Goal: Entertainment & Leisure: Consume media (video, audio)

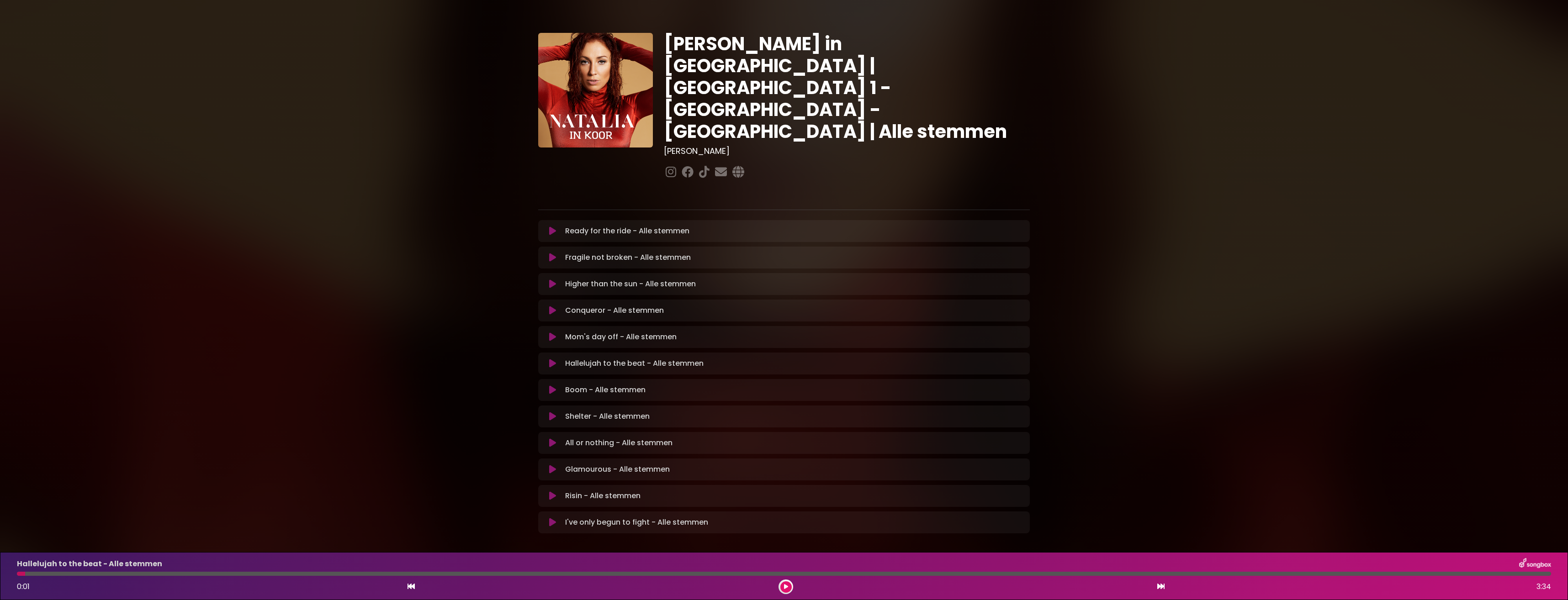
click at [548, 359] on button at bounding box center [553, 363] width 18 height 9
click at [17, 572] on div at bounding box center [151, 574] width 268 height 4
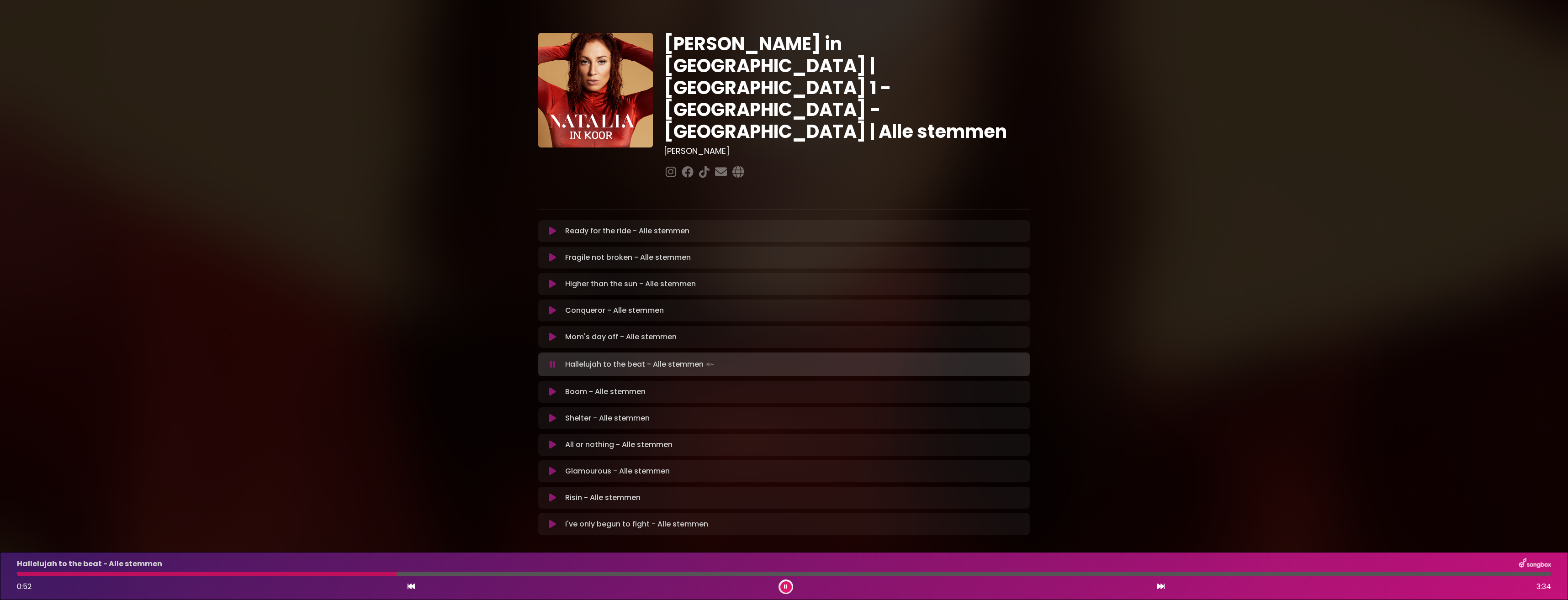
click at [252, 575] on div at bounding box center [206, 574] width 380 height 4
click at [20, 575] on div at bounding box center [138, 574] width 243 height 4
click at [20, 577] on div "Hallelujah to the beat - Alle stemmen 0:54 3:34" at bounding box center [784, 576] width 1545 height 36
click at [20, 576] on div "Hallelujah to the beat - Alle stemmen 0:55 3:34" at bounding box center [784, 576] width 1545 height 36
click at [20, 571] on div at bounding box center [217, 574] width 401 height 4
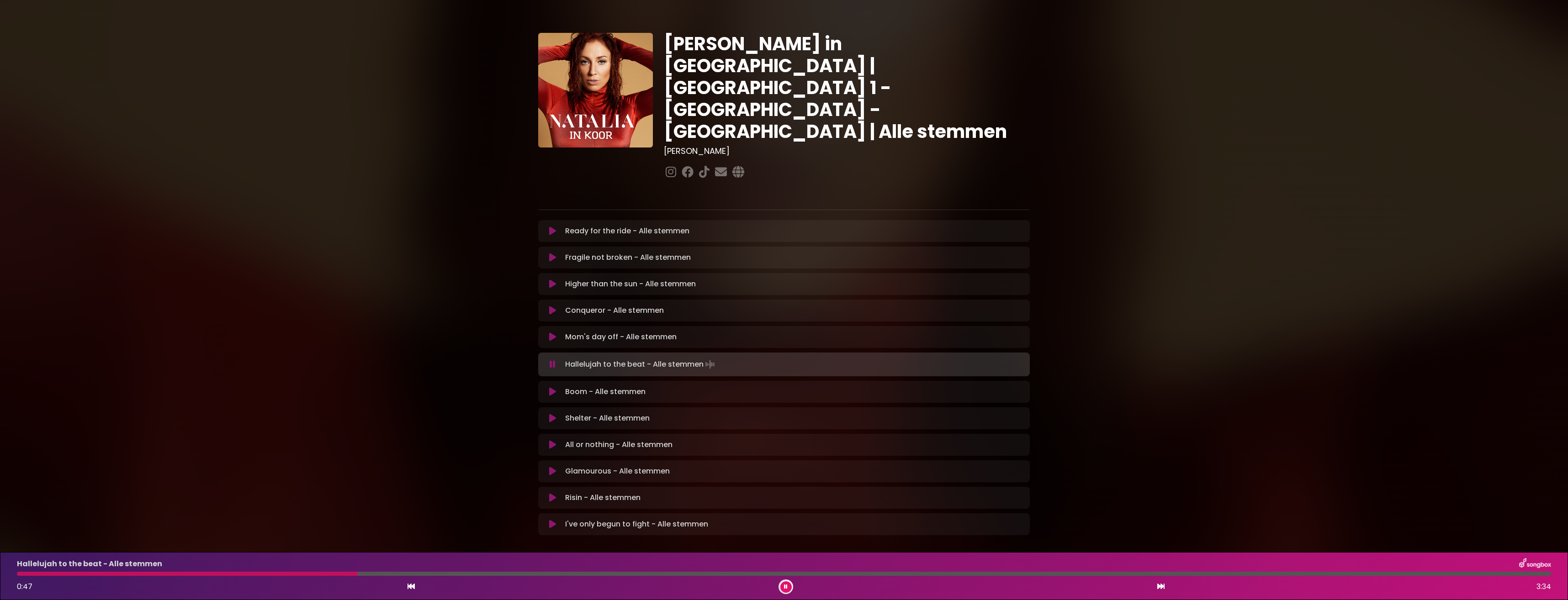
click at [19, 571] on div "Hallelujah to the beat - Alle stemmen 0:47 3:34" at bounding box center [784, 576] width 1545 height 36
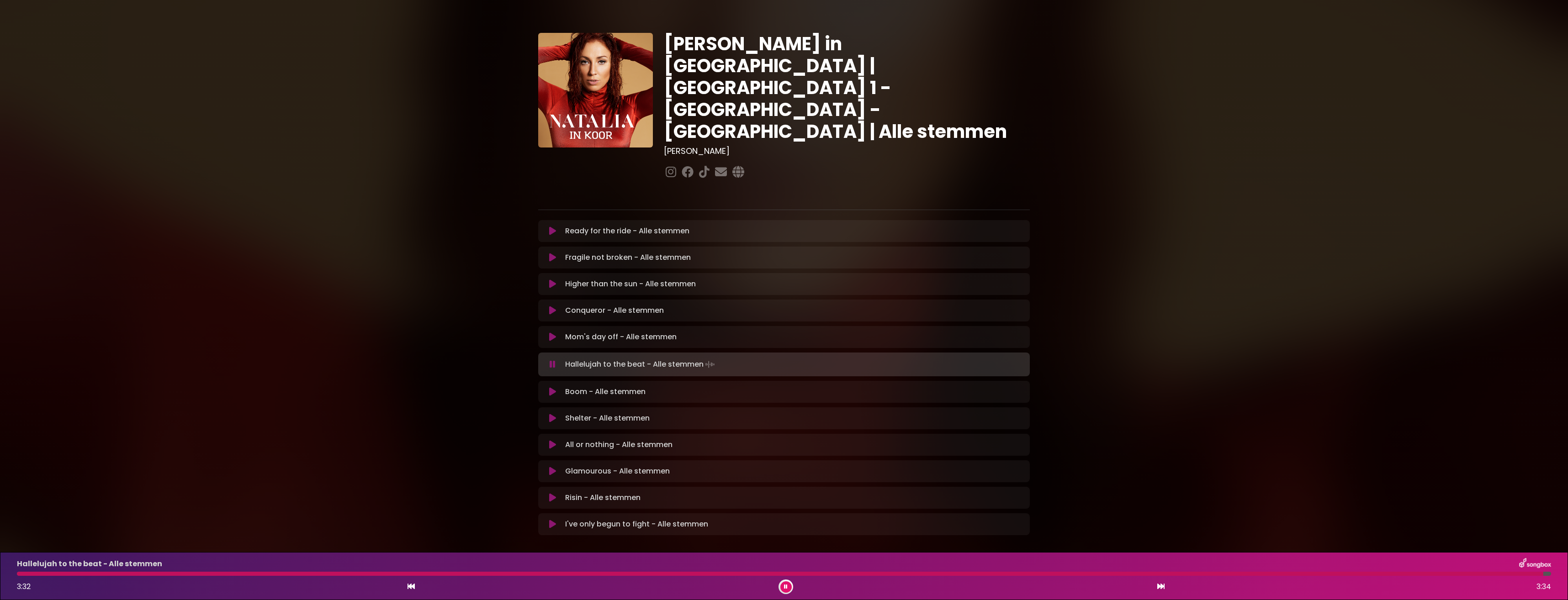
click at [784, 587] on icon at bounding box center [786, 587] width 3 height 6
click at [551, 385] on icon at bounding box center [553, 390] width 7 height 9
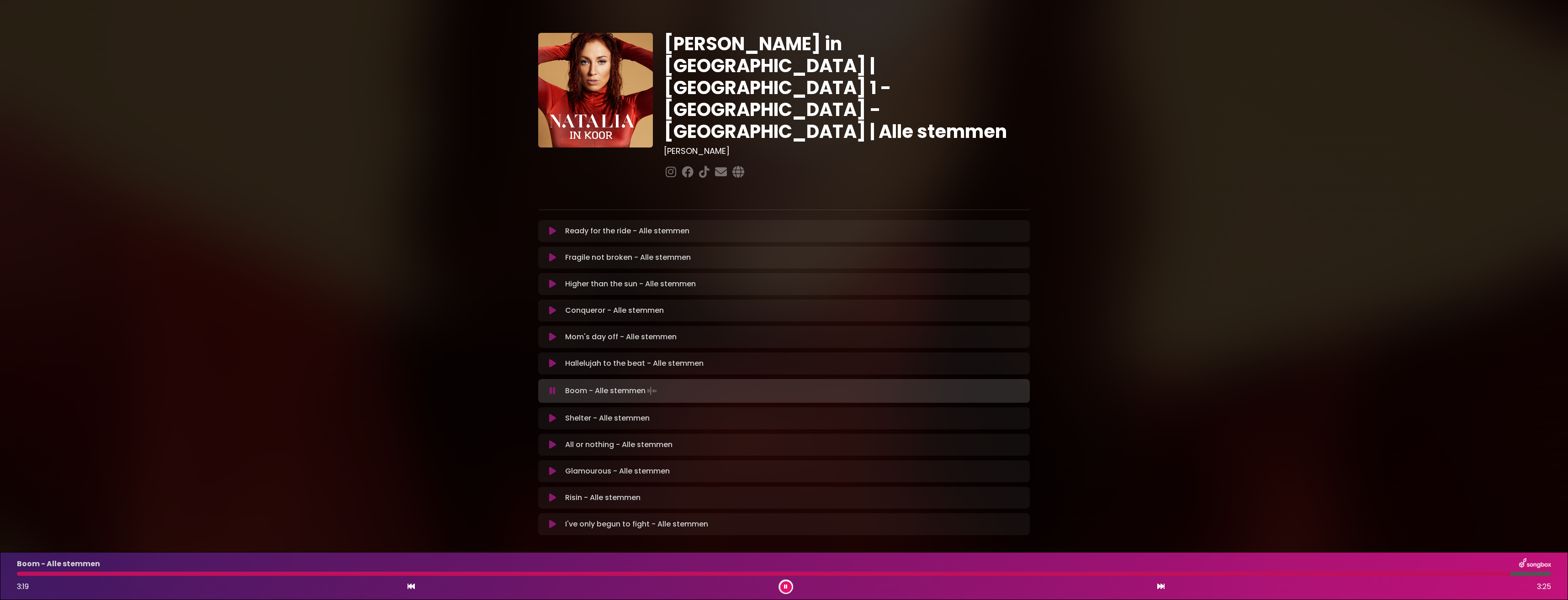
click at [782, 585] on button at bounding box center [786, 587] width 11 height 11
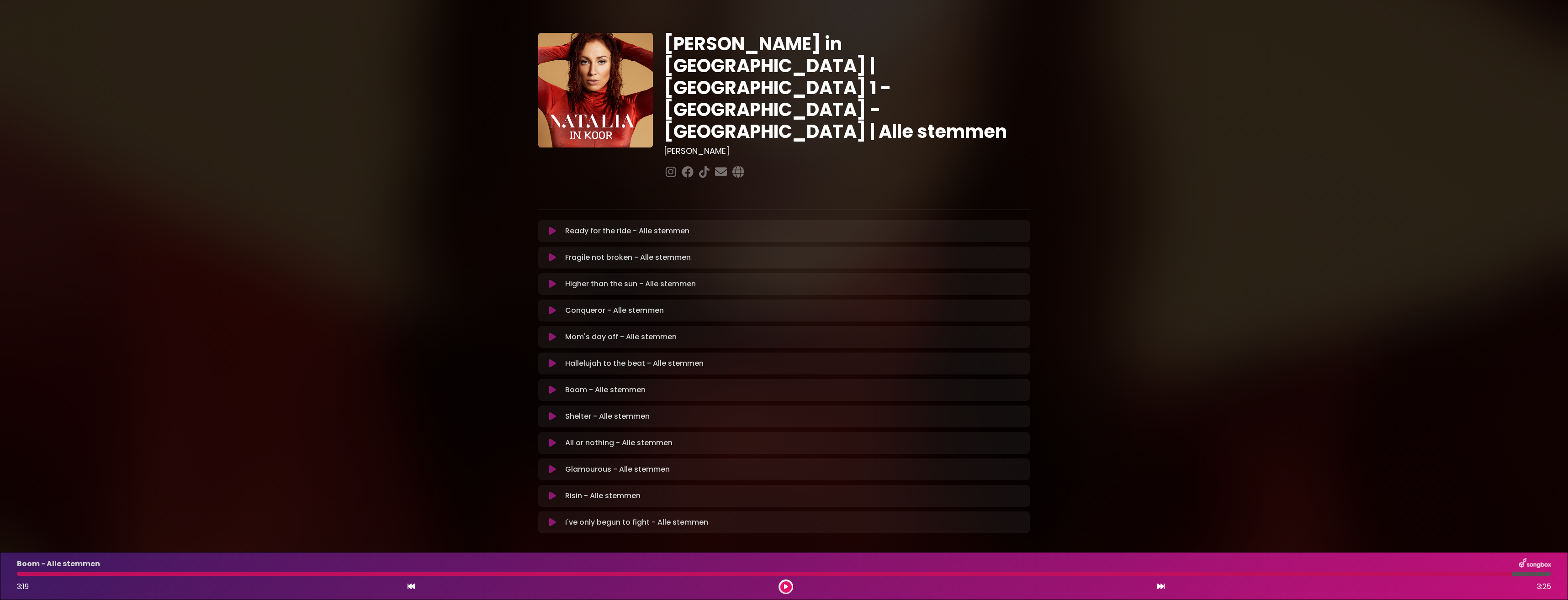
click at [551, 412] on icon at bounding box center [553, 416] width 7 height 9
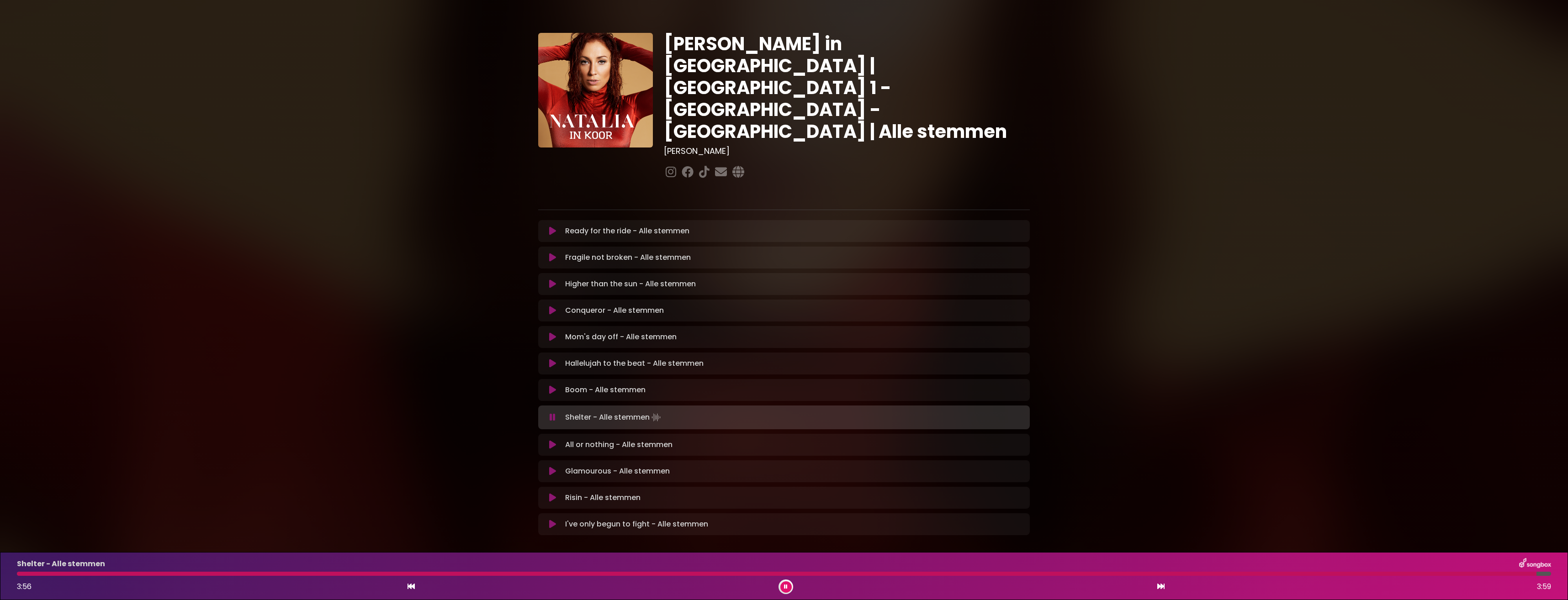
click at [787, 590] on button at bounding box center [786, 587] width 11 height 11
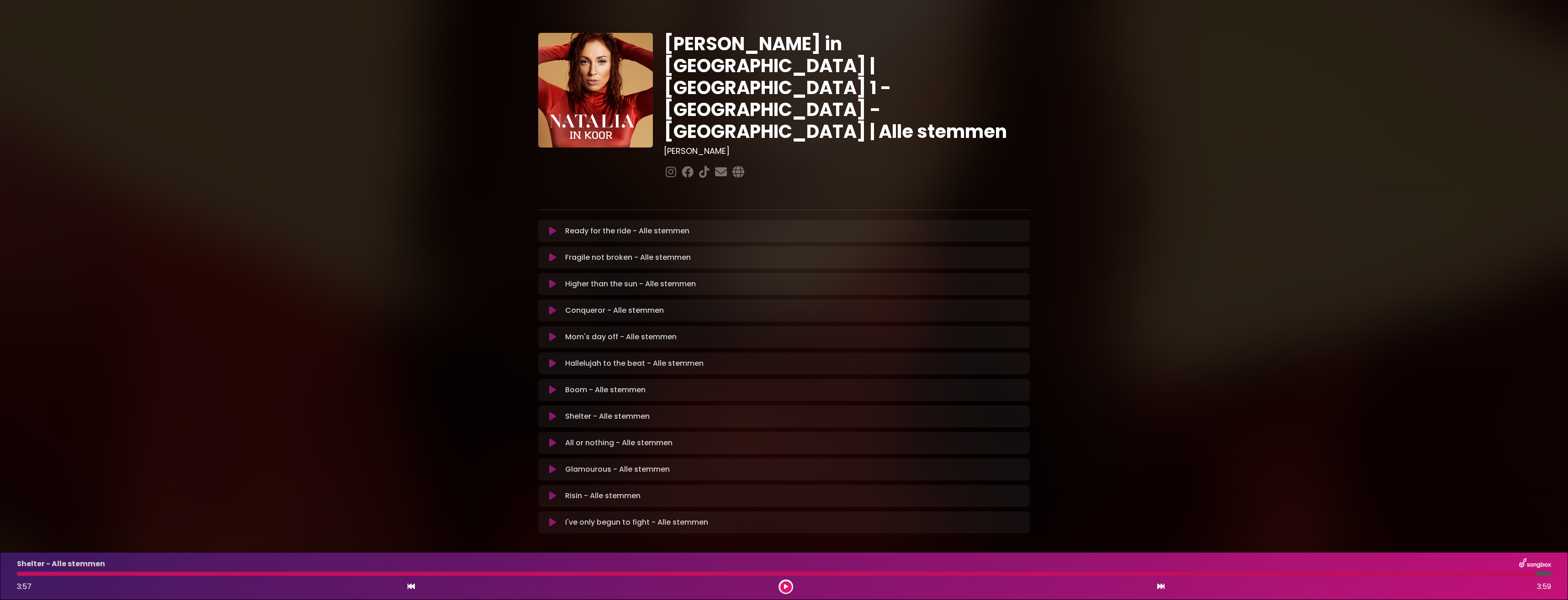
click at [554, 438] on icon at bounding box center [553, 443] width 7 height 9
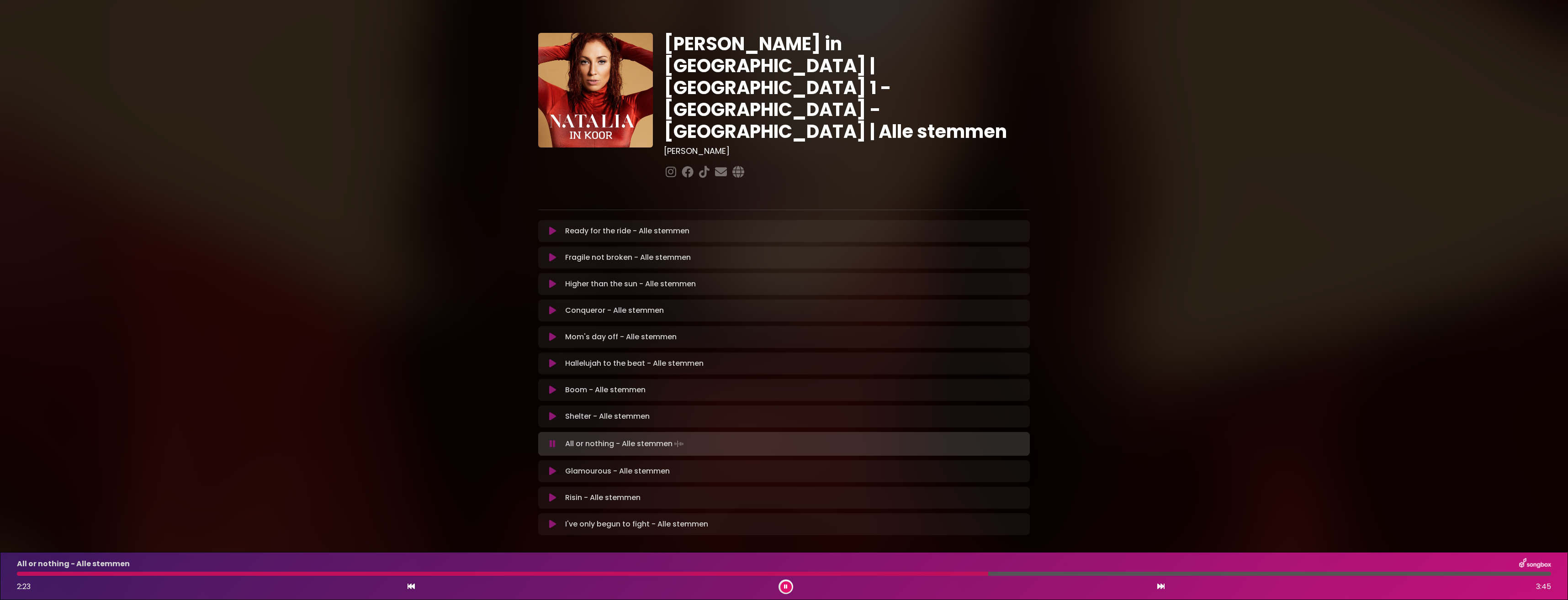
click at [894, 573] on div at bounding box center [502, 574] width 971 height 4
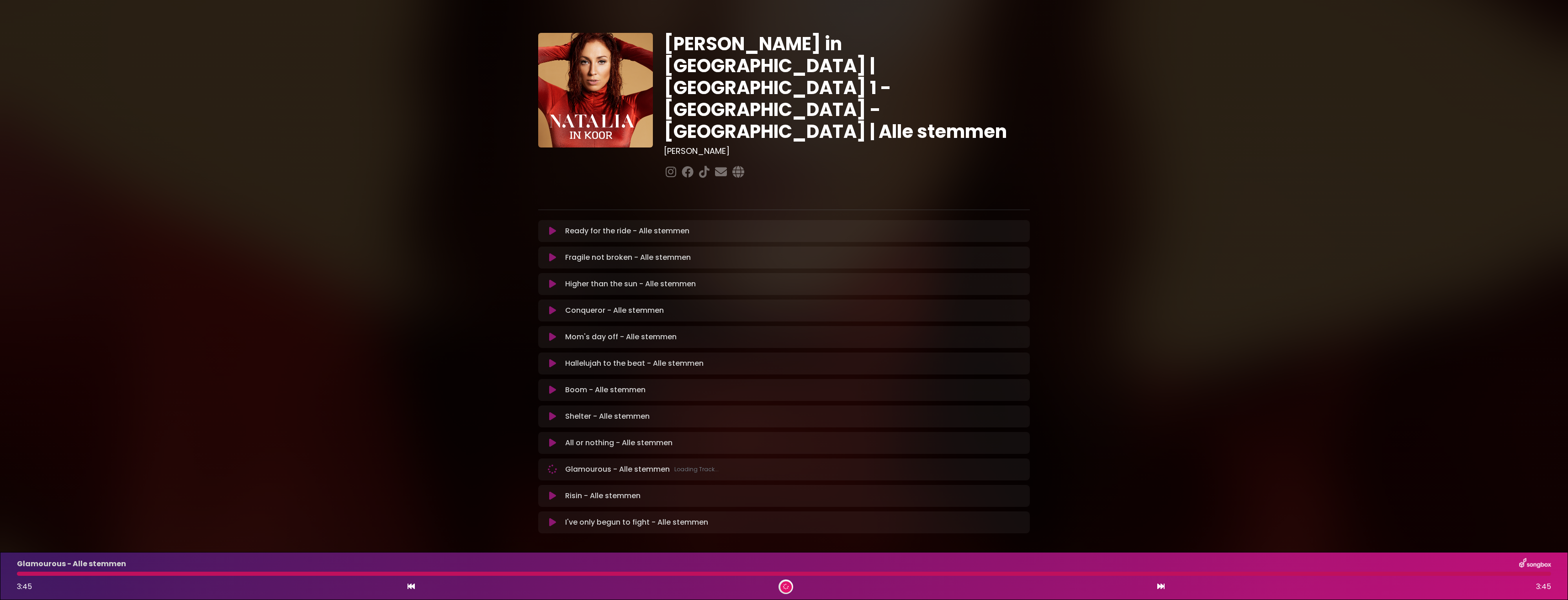
click at [1348, 577] on div "Glamourous - Alle stemmen 3:45 3:45" at bounding box center [784, 576] width 1545 height 36
click at [1334, 571] on div at bounding box center [784, 574] width 1535 height 4
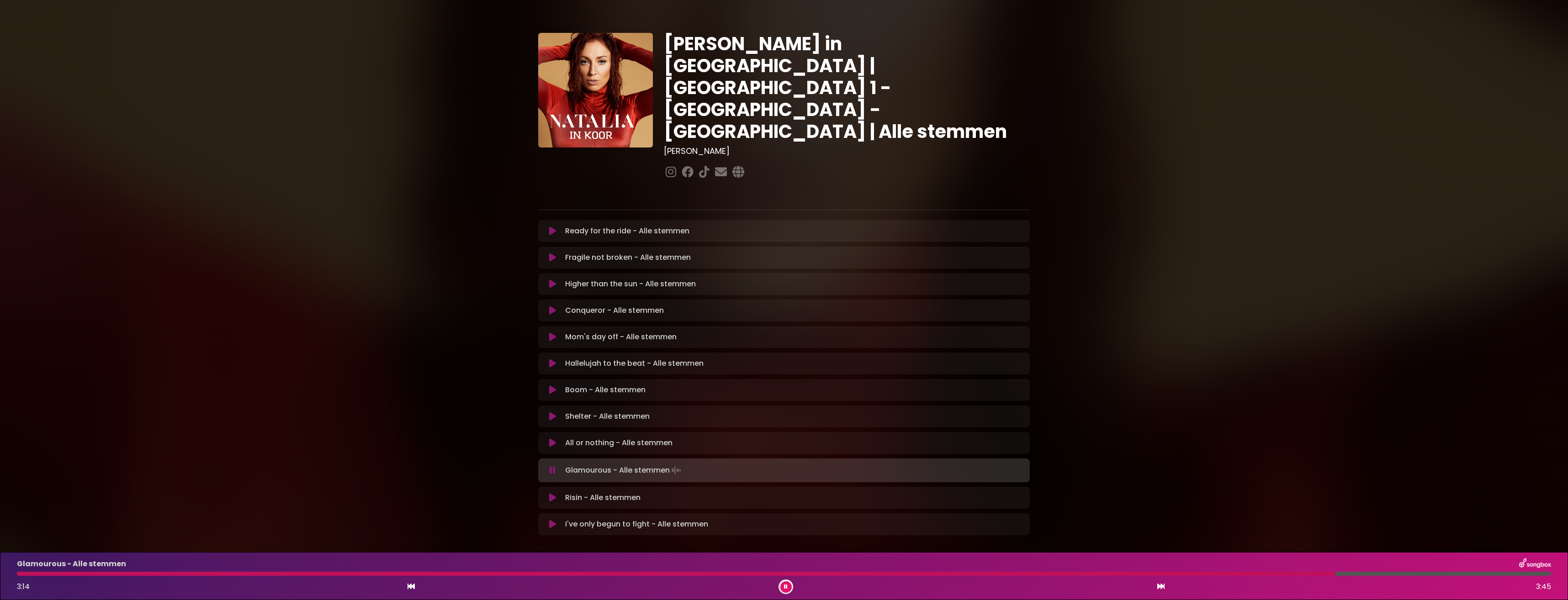
click at [1334, 571] on div at bounding box center [676, 574] width 1318 height 4
click at [552, 438] on icon at bounding box center [553, 443] width 7 height 9
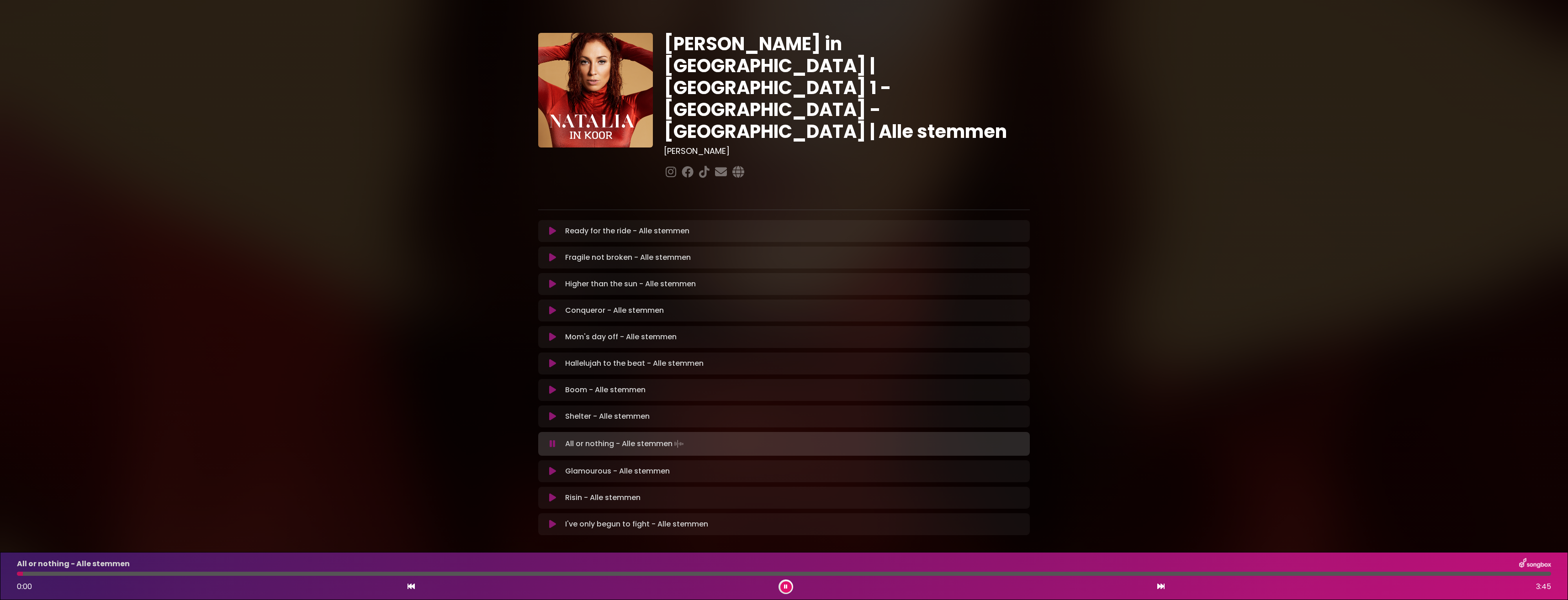
drag, startPoint x: 1244, startPoint y: 577, endPoint x: 1242, endPoint y: 573, distance: 4.5
click at [1243, 576] on div "All or nothing - Alle stemmen 0:00 3:45" at bounding box center [784, 576] width 1545 height 36
click at [1242, 571] on div "All or nothing - Alle stemmen 0:01 3:45" at bounding box center [784, 576] width 1545 height 36
drag, startPoint x: 40, startPoint y: 577, endPoint x: 325, endPoint y: 580, distance: 285.0
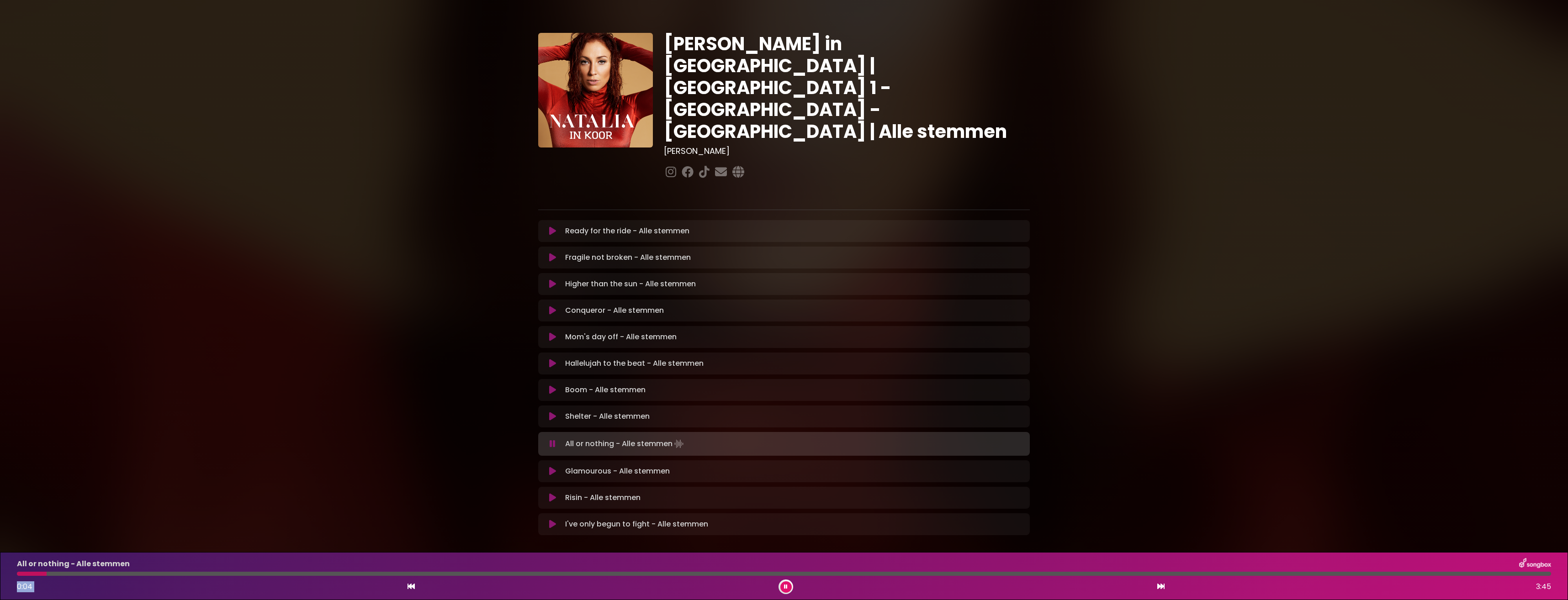
click at [325, 580] on div "All or nothing - Alle stemmen 0:04 3:45" at bounding box center [784, 576] width 1545 height 36
click at [473, 573] on div at bounding box center [784, 574] width 1535 height 4
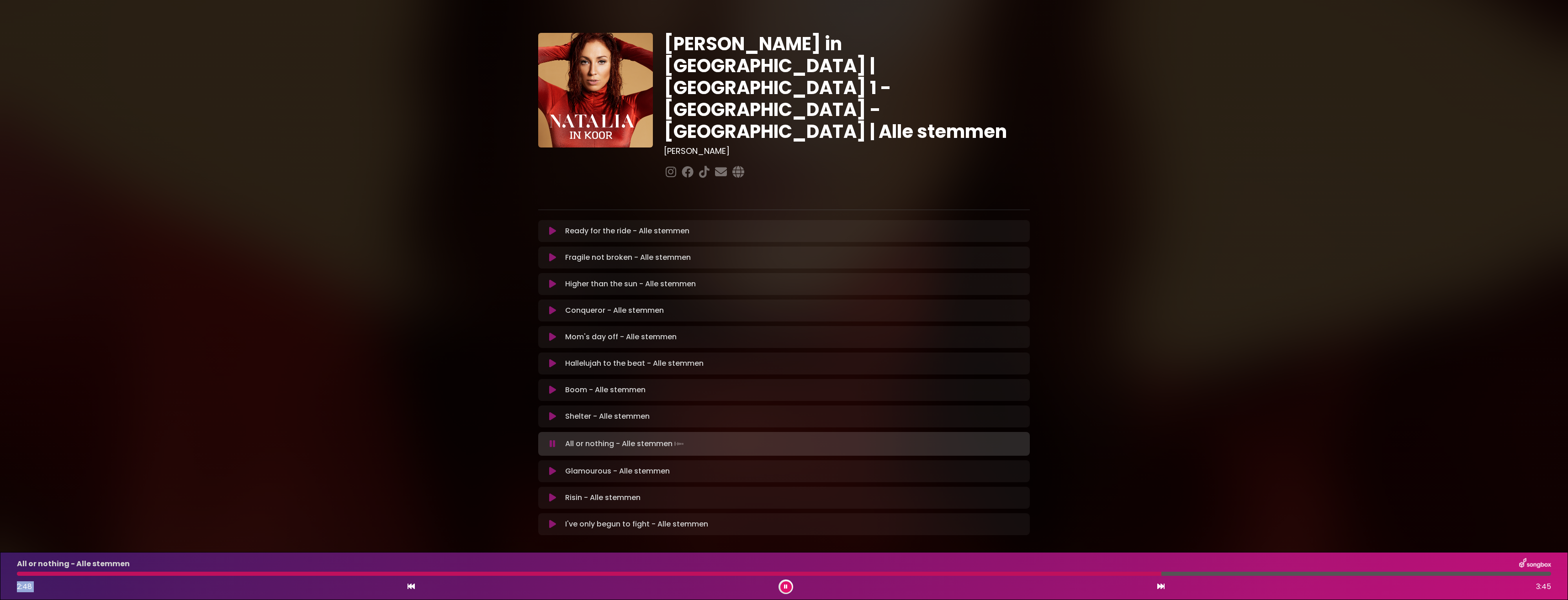
click at [1162, 576] on div at bounding box center [784, 574] width 1535 height 4
click at [1208, 572] on div at bounding box center [775, 574] width 1517 height 4
click at [786, 585] on icon at bounding box center [786, 586] width 6 height 6
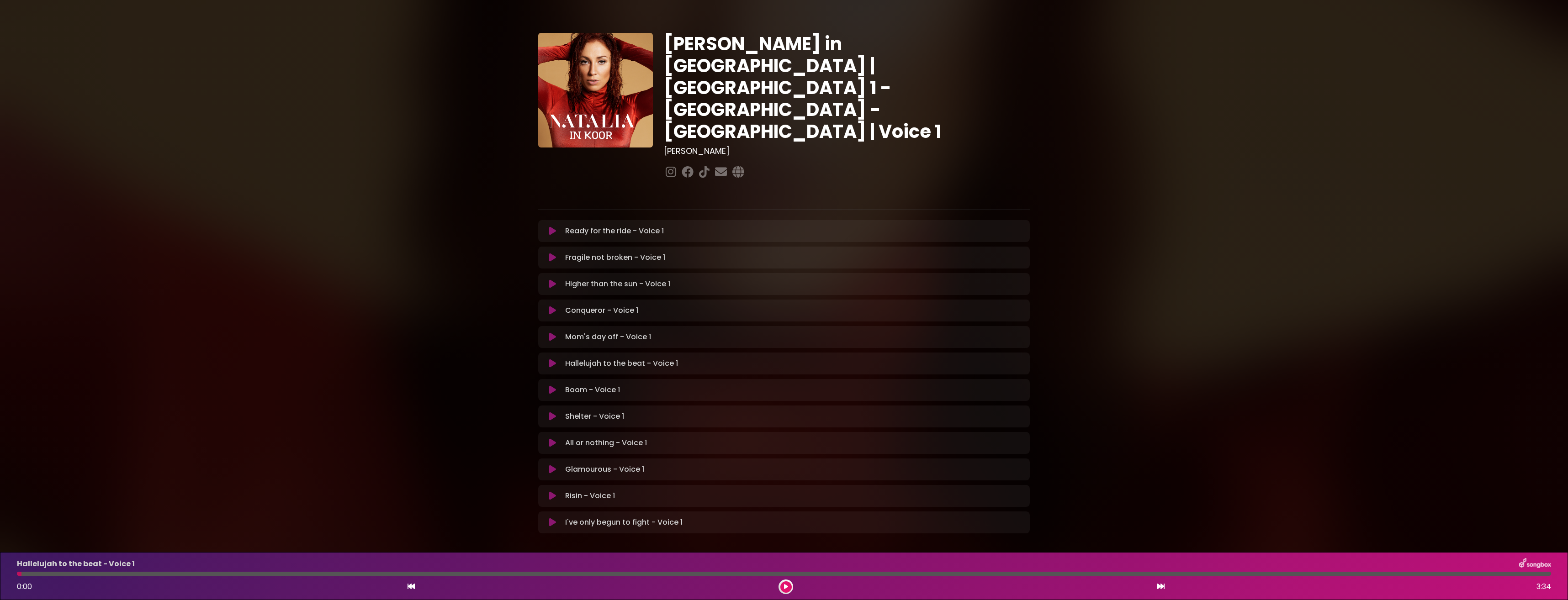
click at [553, 359] on icon at bounding box center [553, 363] width 7 height 9
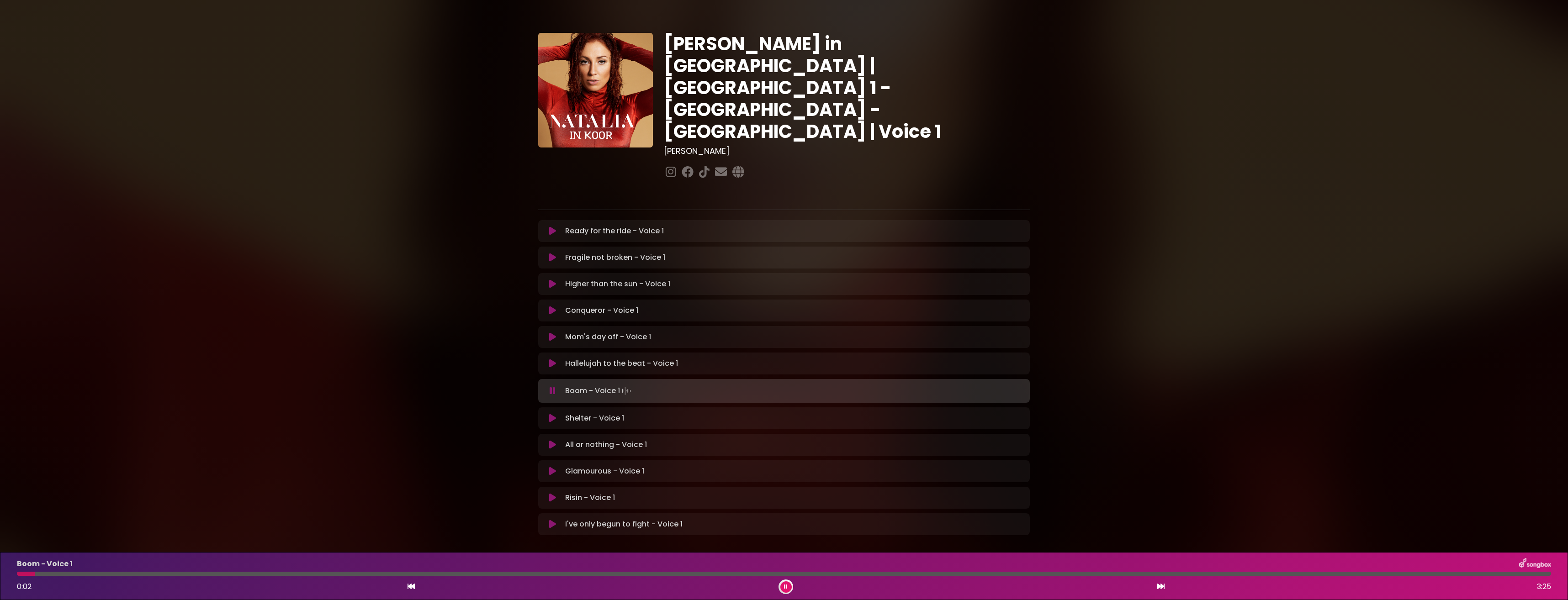
click at [782, 581] on div at bounding box center [786, 587] width 15 height 15
click at [784, 585] on button at bounding box center [786, 587] width 11 height 11
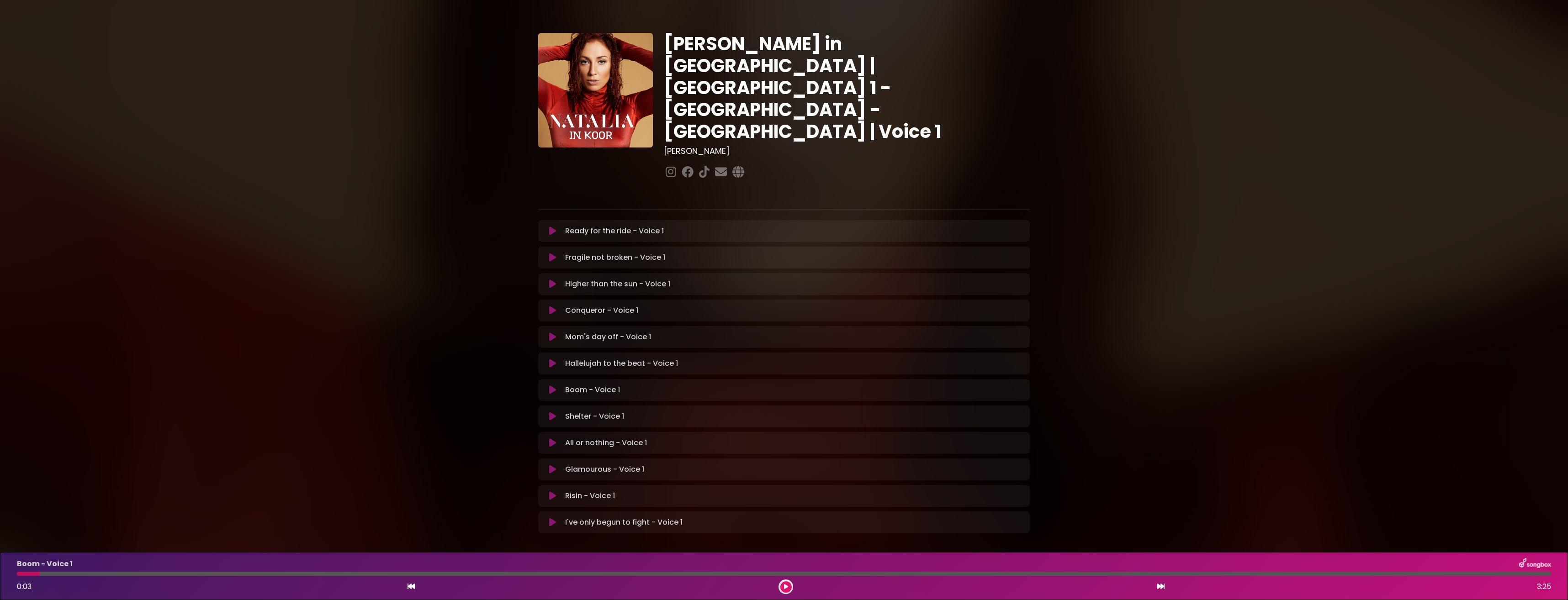
click at [20, 575] on div at bounding box center [28, 574] width 23 height 4
click at [22, 572] on div at bounding box center [28, 574] width 23 height 4
click at [788, 583] on button at bounding box center [786, 587] width 11 height 11
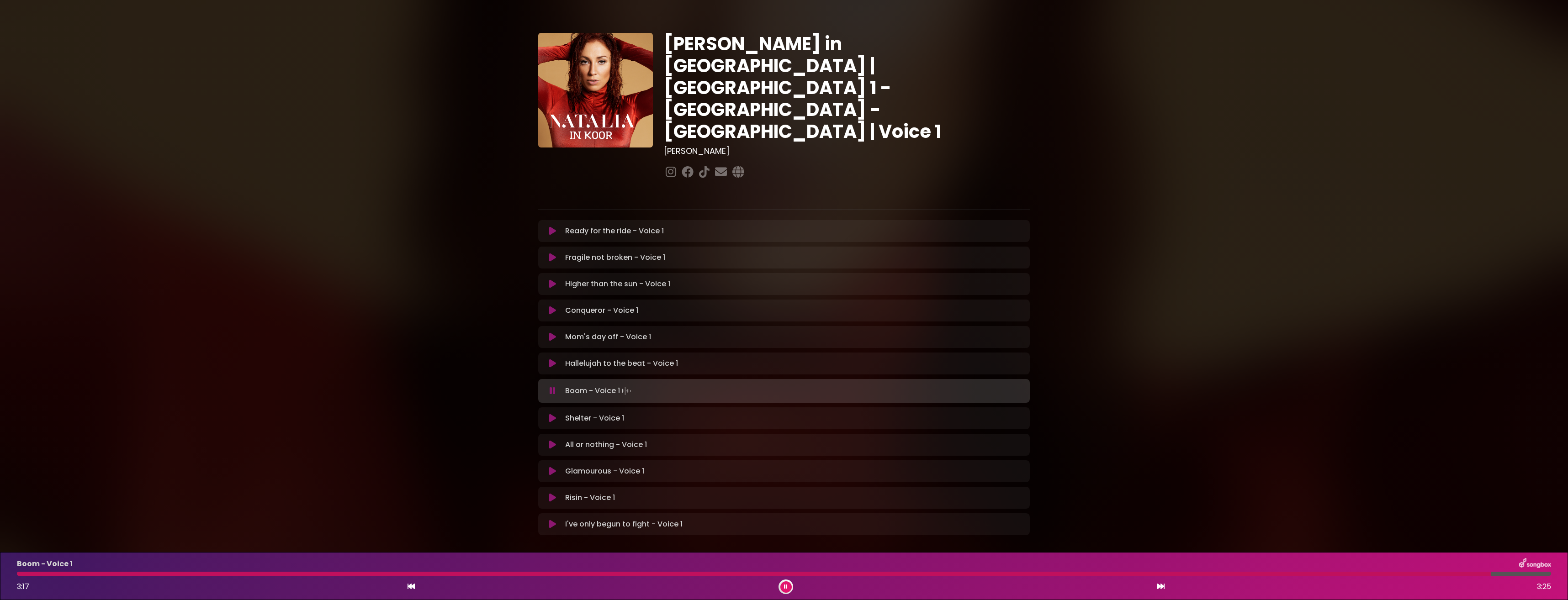
click at [789, 586] on button at bounding box center [786, 587] width 11 height 11
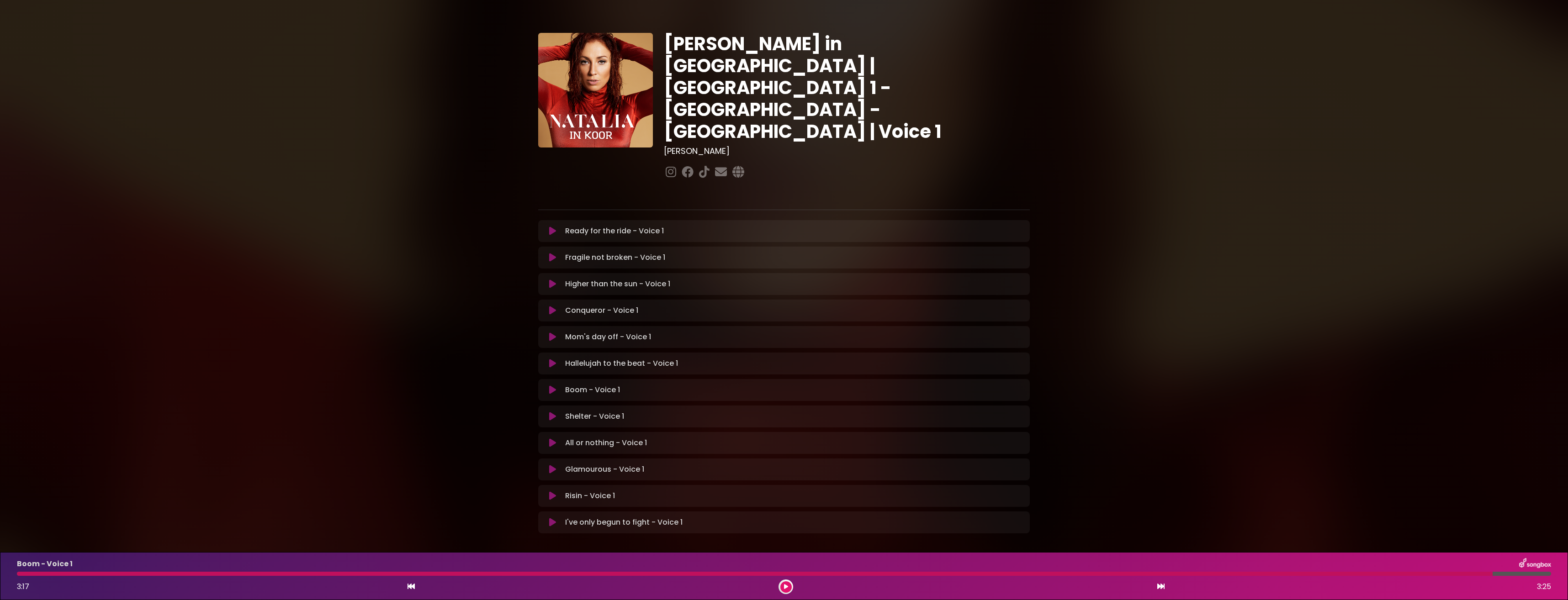
click at [551, 412] on icon at bounding box center [553, 416] width 7 height 9
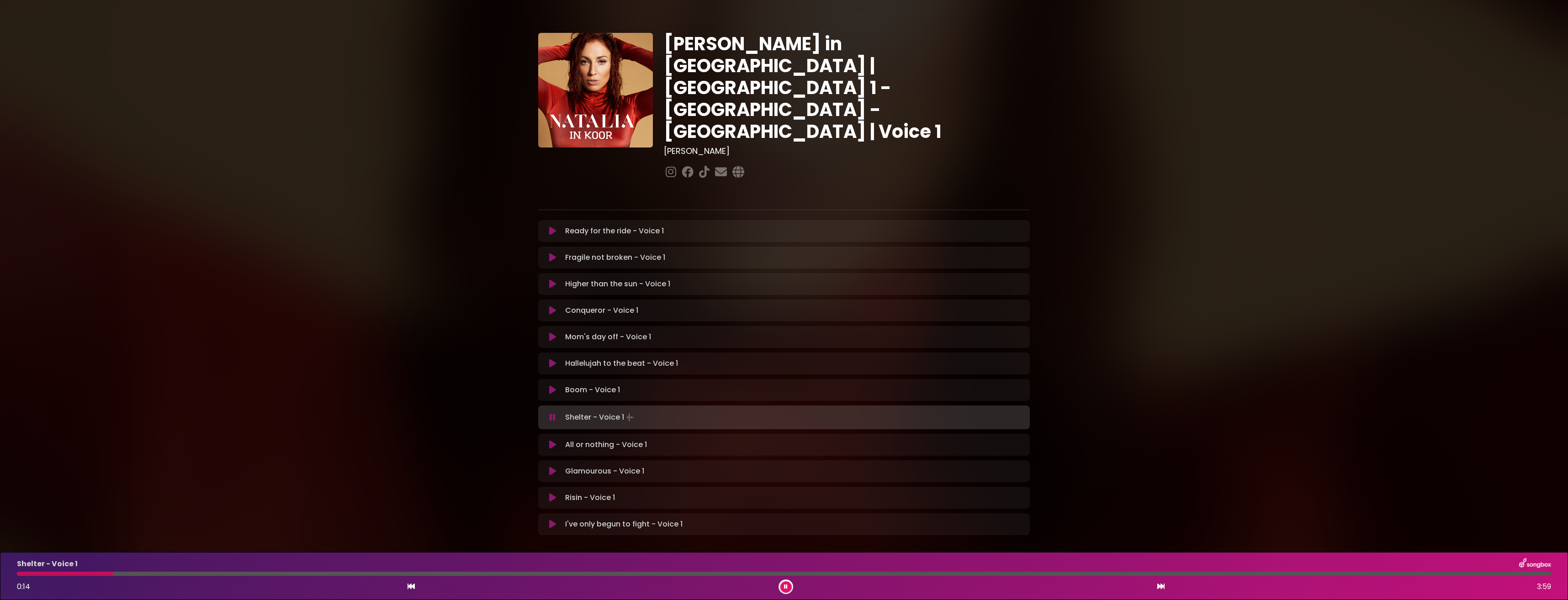
click at [785, 584] on icon at bounding box center [786, 587] width 3 height 6
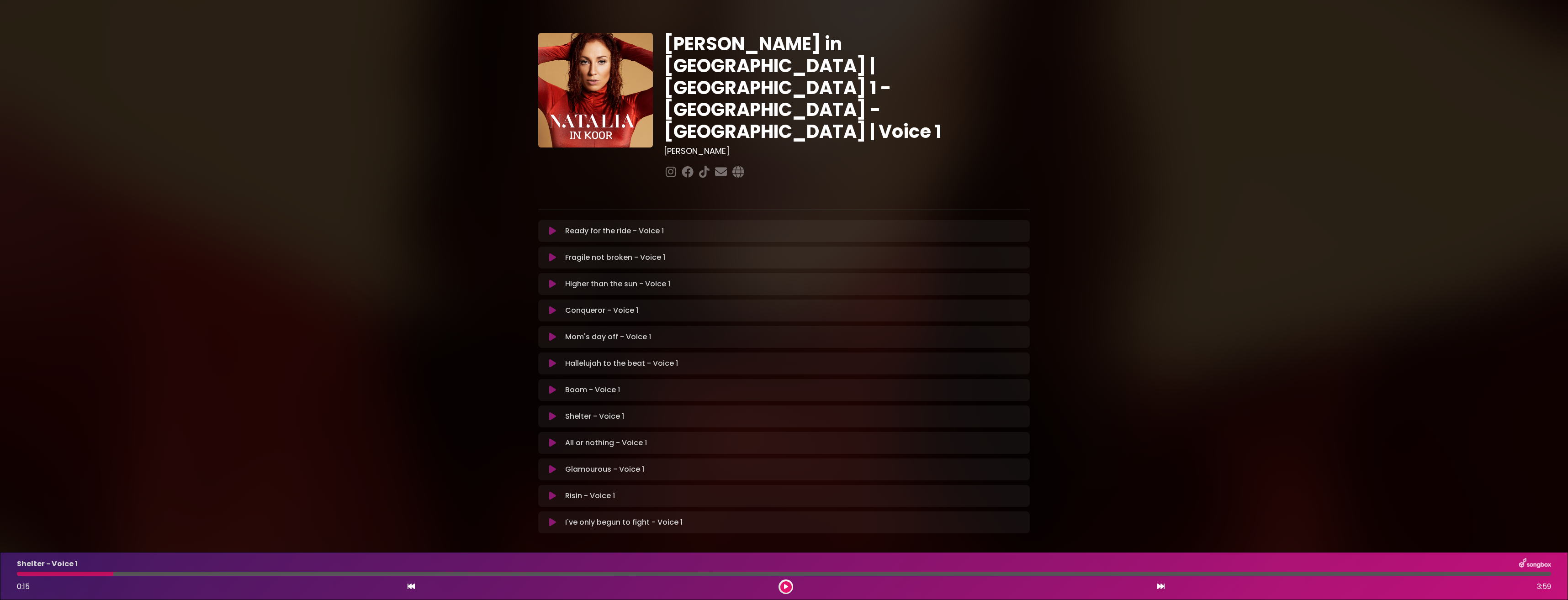
click at [785, 584] on icon at bounding box center [786, 587] width 4 height 6
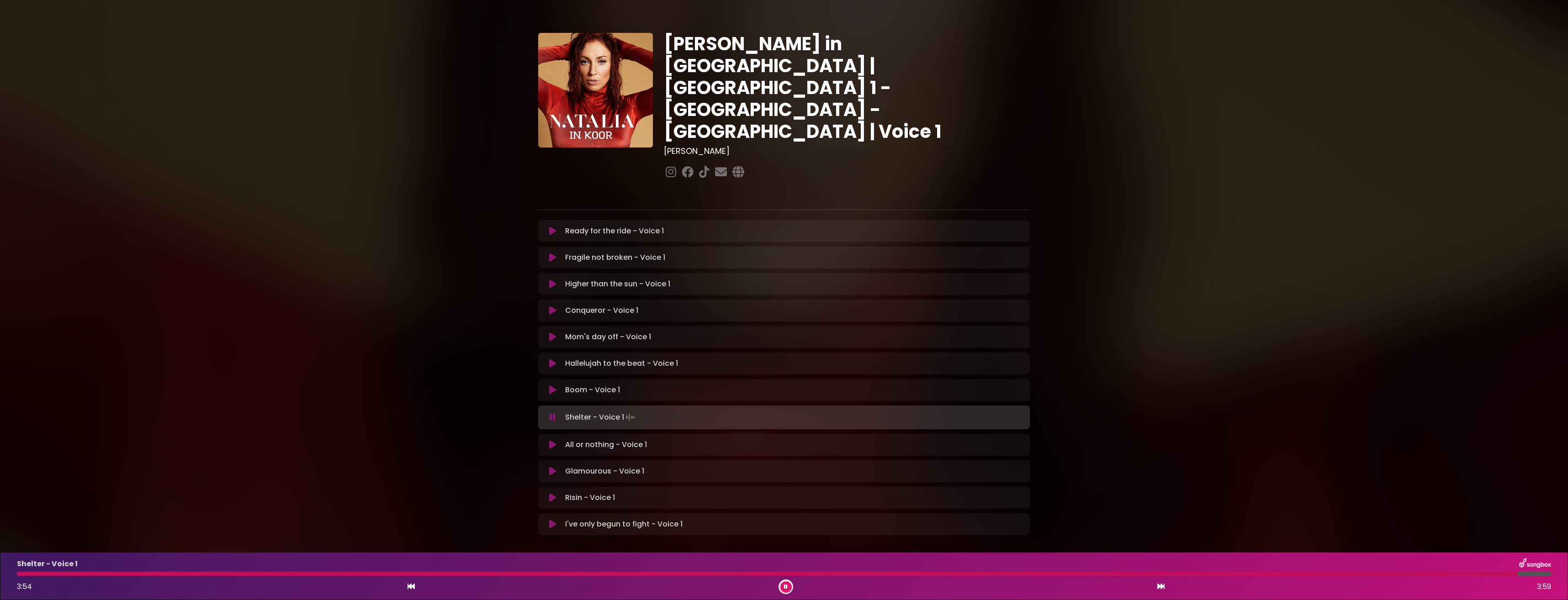
click at [788, 586] on button at bounding box center [786, 587] width 11 height 11
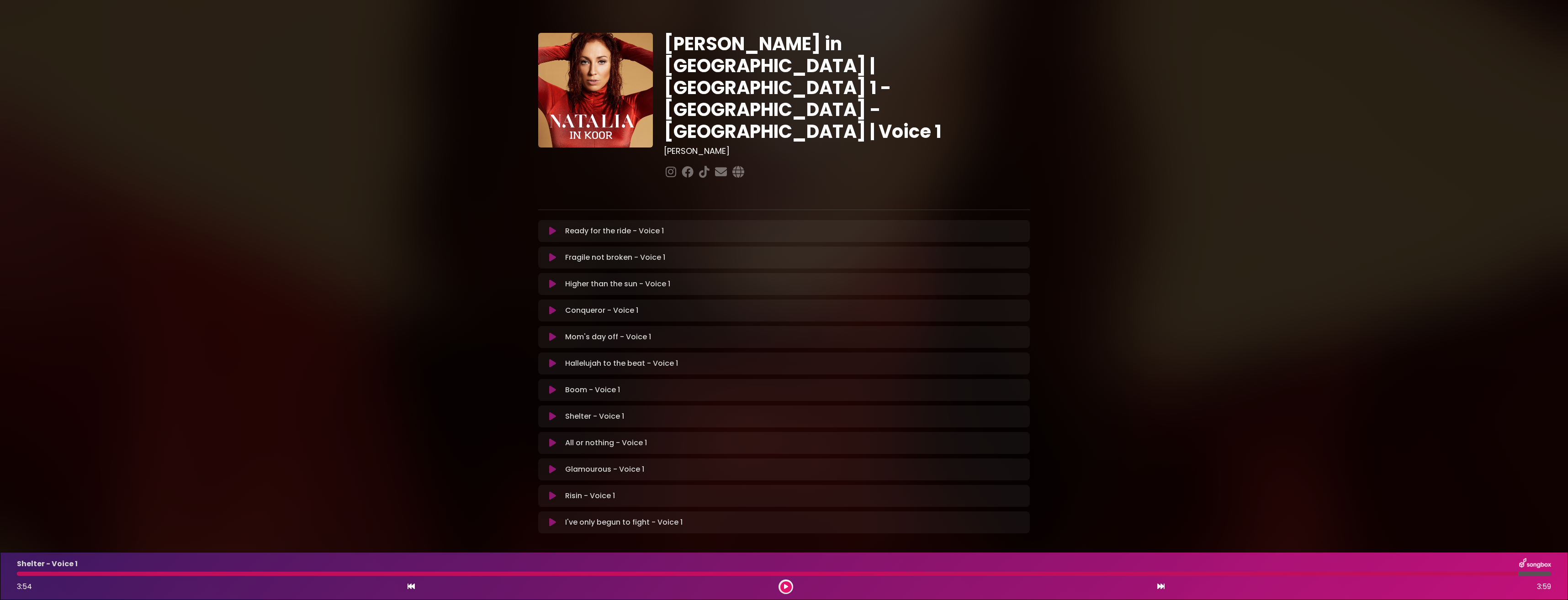
click at [554, 438] on icon at bounding box center [553, 443] width 7 height 9
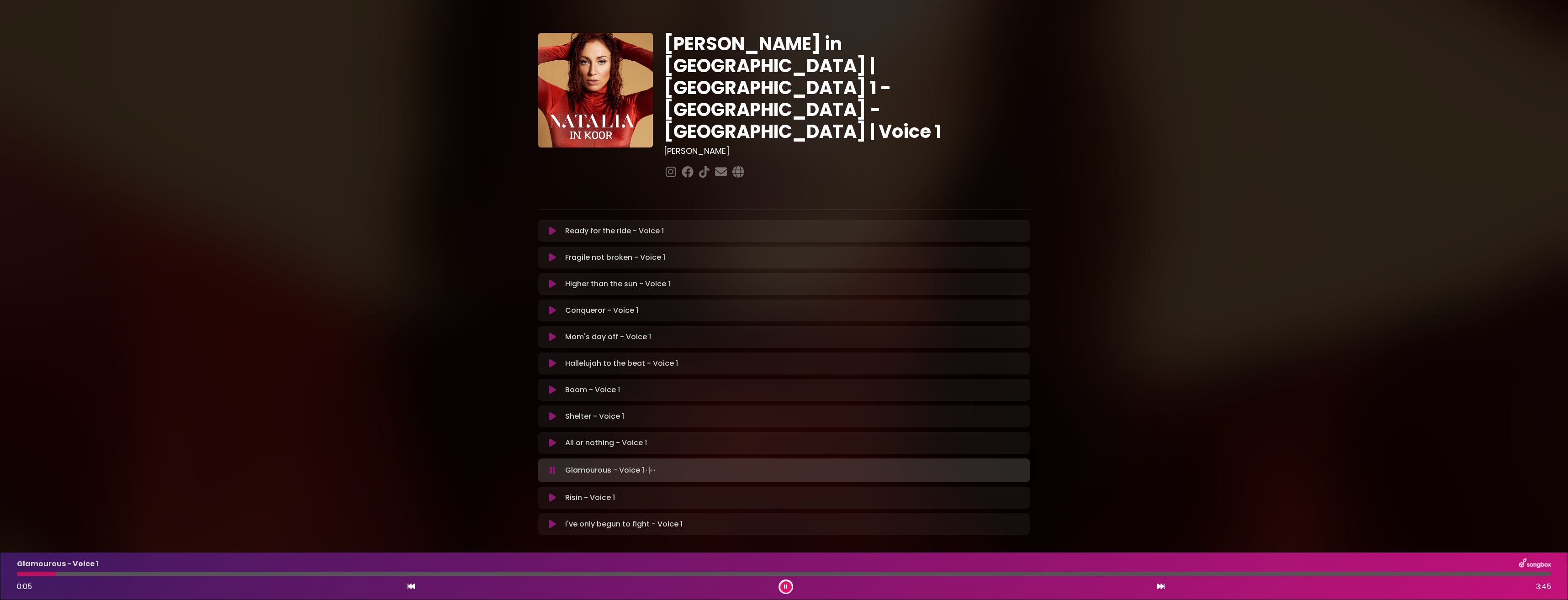
drag, startPoint x: 779, startPoint y: 577, endPoint x: 785, endPoint y: 581, distance: 7.2
click at [783, 577] on div "Glamourous - Voice 1 0:05 3:45" at bounding box center [784, 576] width 1545 height 36
click at [785, 583] on button at bounding box center [786, 587] width 11 height 11
